Goal: Transaction & Acquisition: Obtain resource

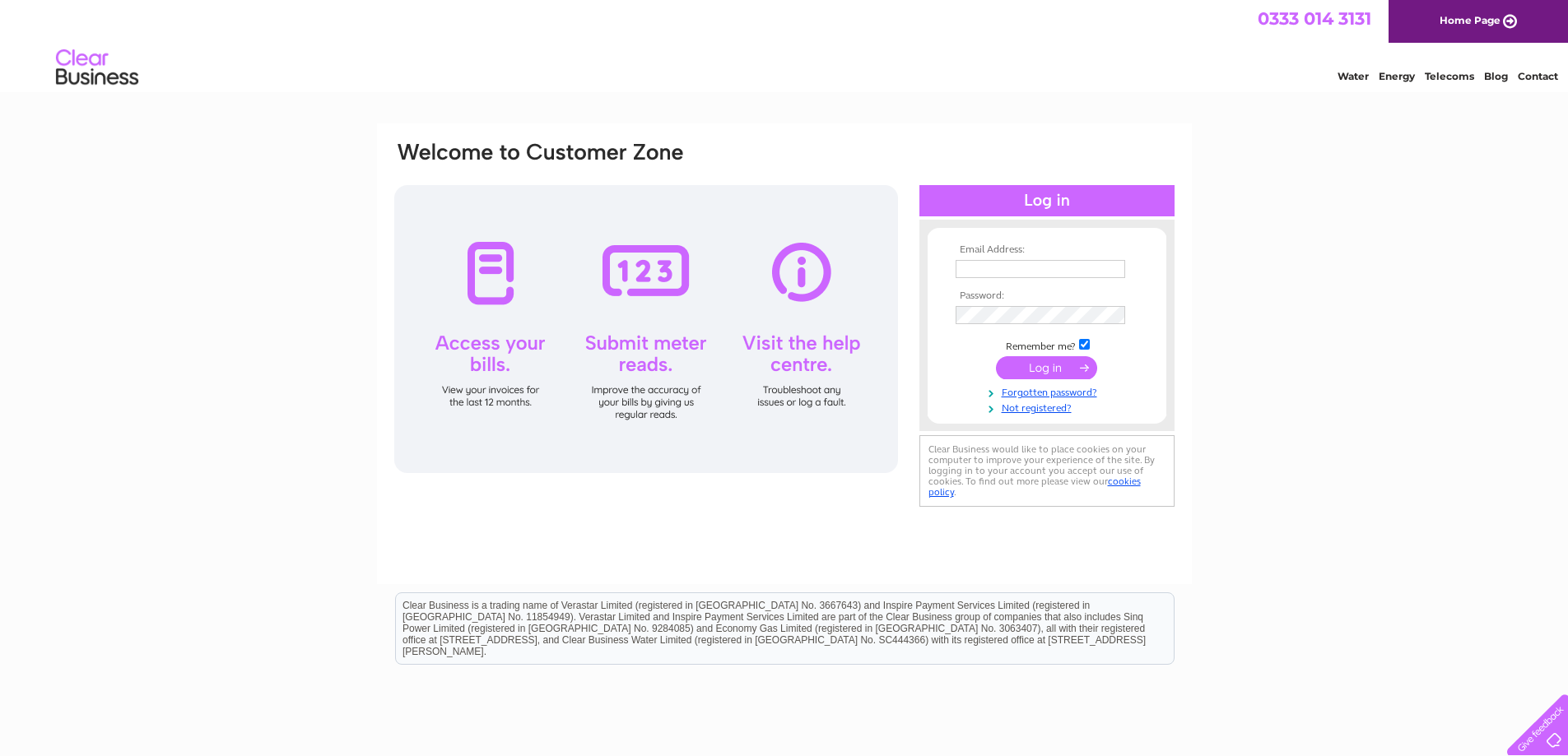
type input "office@sjuptonfarms.co.uk"
click at [1033, 362] on input "submit" at bounding box center [1047, 368] width 102 height 23
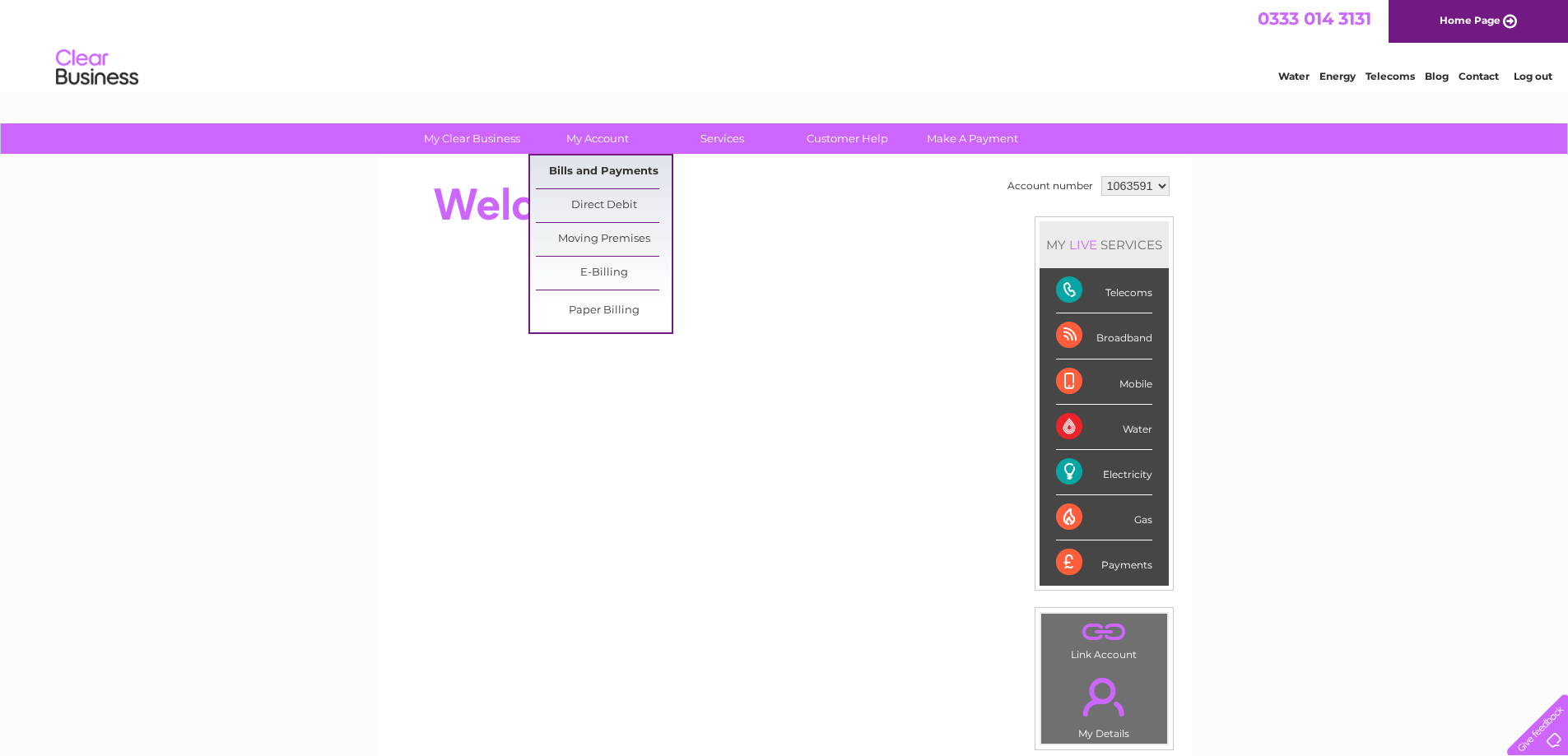
click at [609, 175] on link "Bills and Payments" at bounding box center [603, 172] width 135 height 33
click at [611, 175] on link "Bills and Payments" at bounding box center [603, 172] width 135 height 33
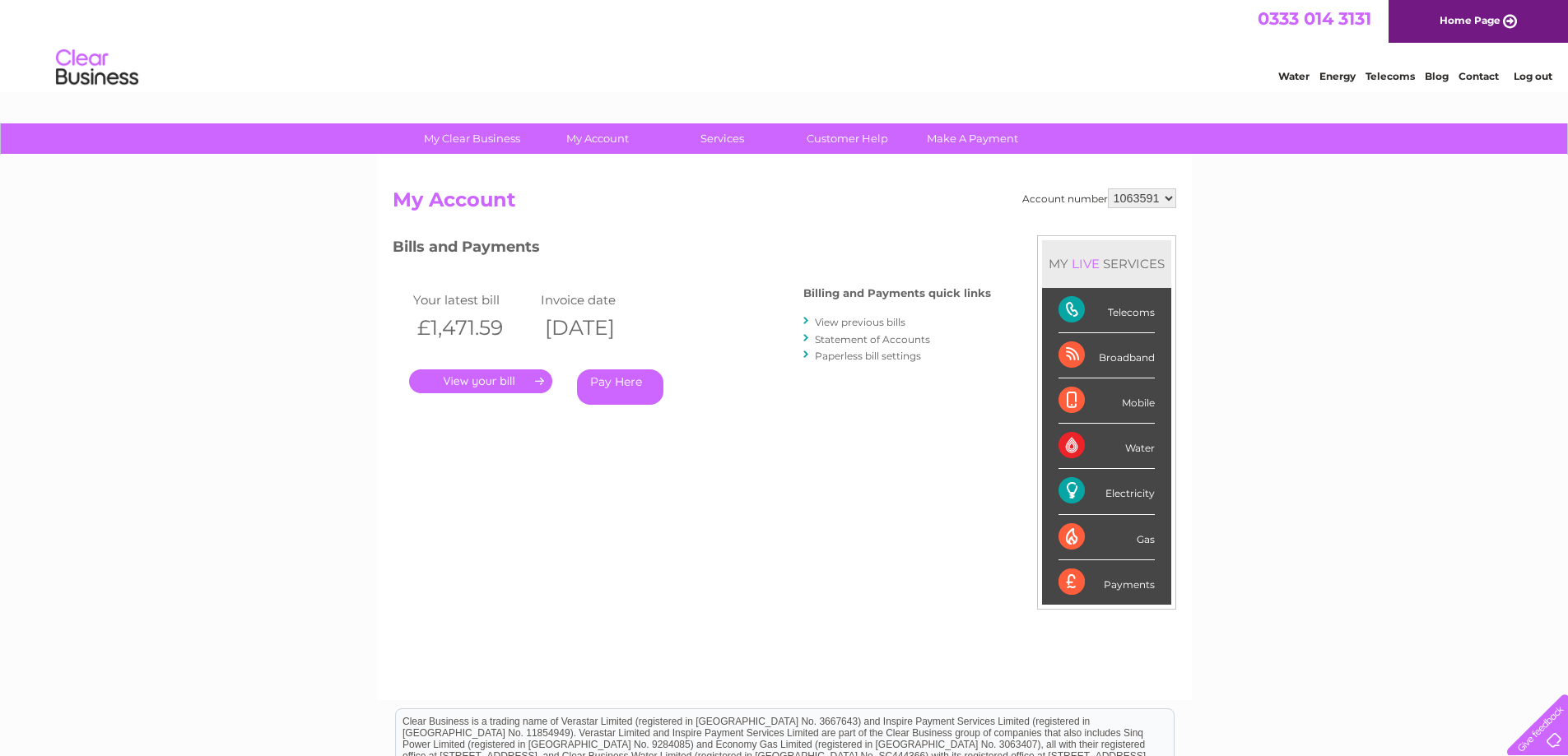
click at [503, 381] on link "." at bounding box center [480, 381] width 143 height 24
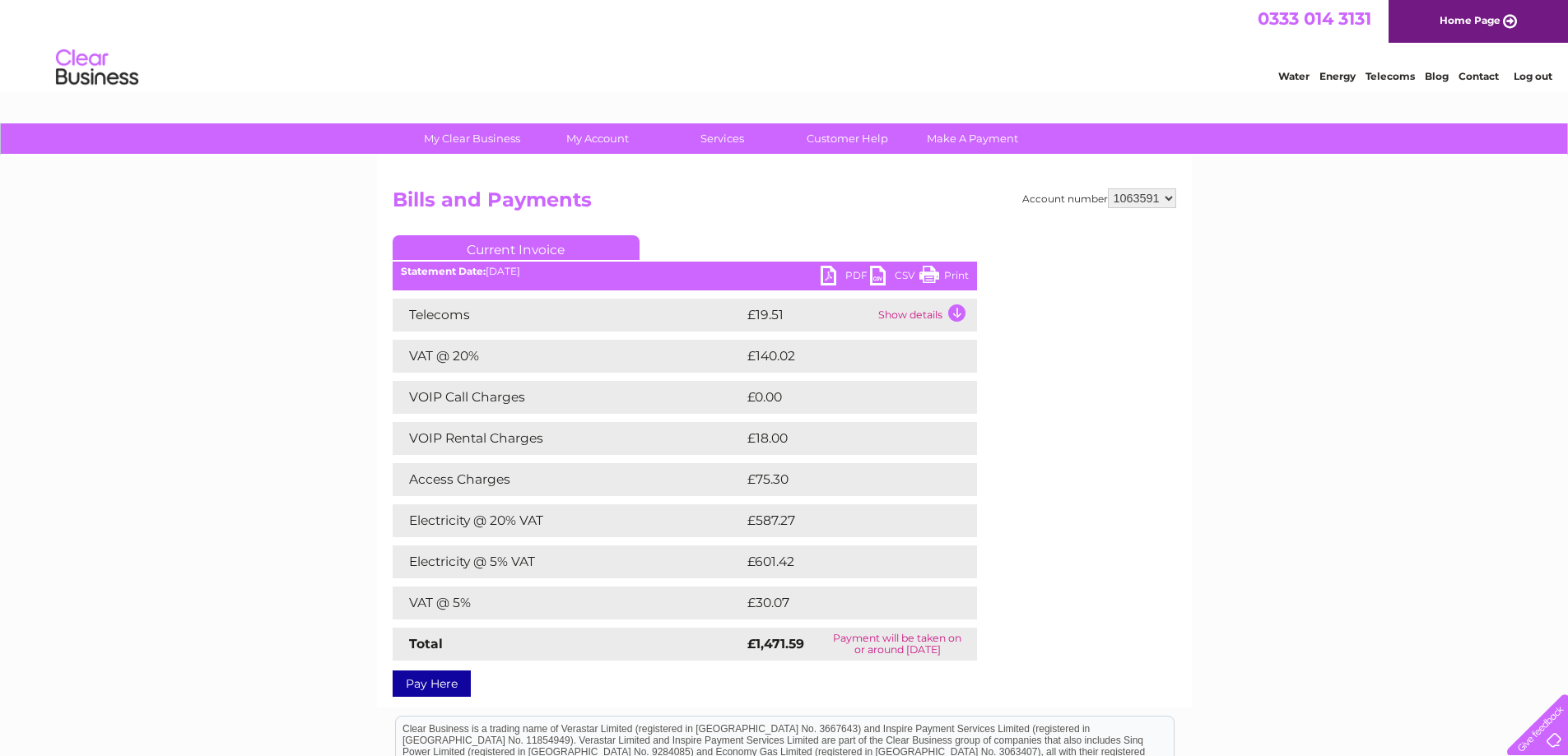
click at [842, 273] on link "PDF" at bounding box center [845, 277] width 49 height 24
click at [1519, 75] on link "Log out" at bounding box center [1532, 77] width 38 height 12
